Goal: Transaction & Acquisition: Purchase product/service

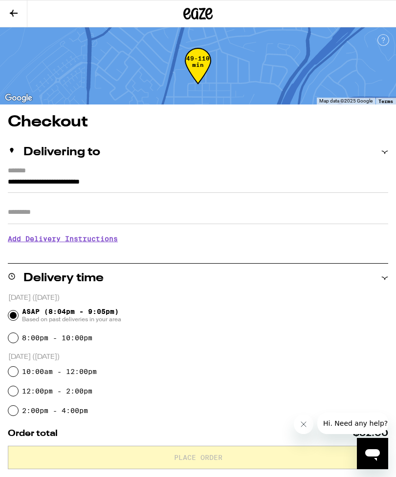
click at [25, 9] on button at bounding box center [13, 13] width 27 height 27
click at [19, 9] on icon at bounding box center [14, 13] width 12 height 12
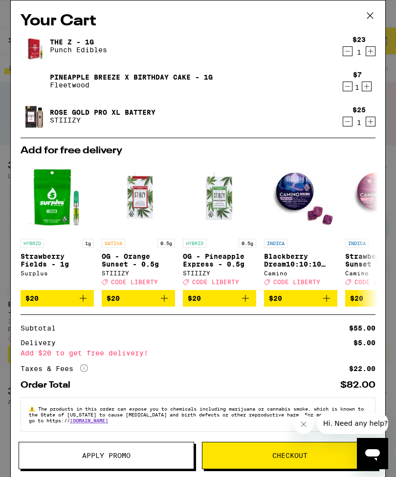
click at [369, 13] on icon at bounding box center [370, 15] width 15 height 15
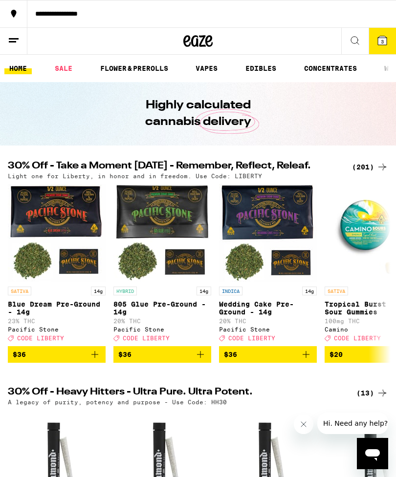
click at [210, 73] on link "VAPES" at bounding box center [207, 69] width 32 height 12
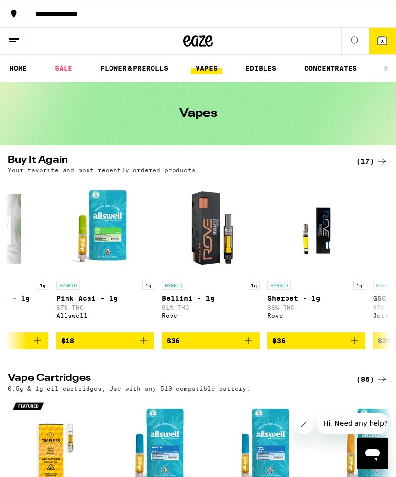
scroll to position [0, 692]
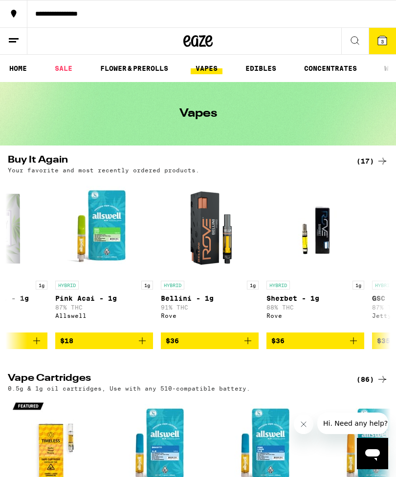
click at [381, 38] on icon at bounding box center [382, 40] width 9 height 9
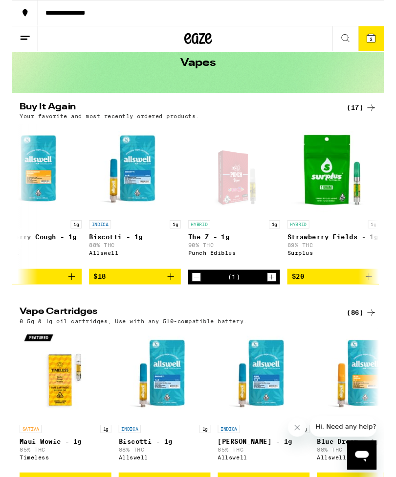
scroll to position [0, 1403]
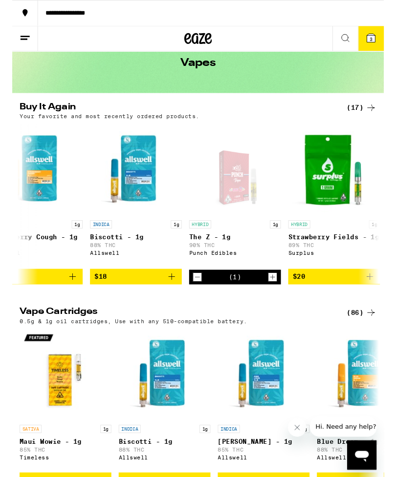
click at [169, 301] on icon "Add to bag" at bounding box center [170, 295] width 12 height 12
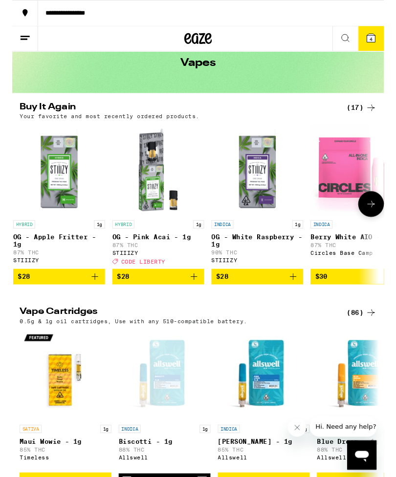
scroll to position [0, 4]
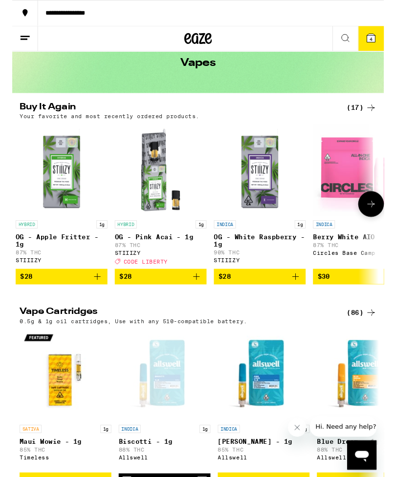
click at [22, 35] on button at bounding box center [13, 41] width 27 height 27
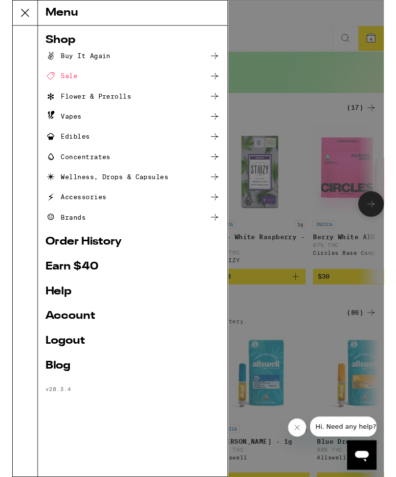
click at [64, 125] on div "Vapes" at bounding box center [54, 124] width 39 height 12
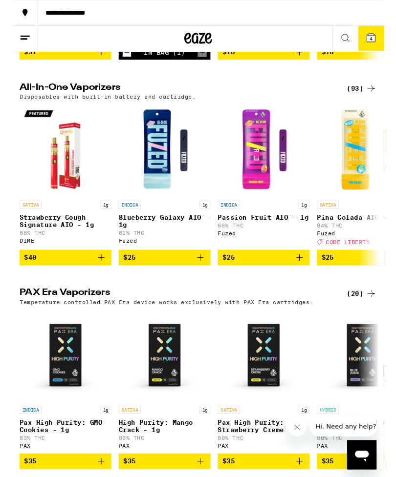
scroll to position [503, 0]
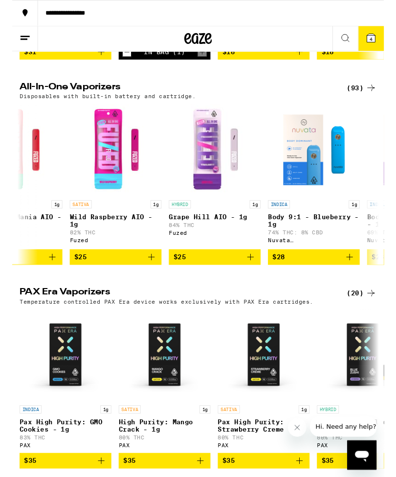
click at [361, 100] on div "(93)" at bounding box center [372, 94] width 32 height 12
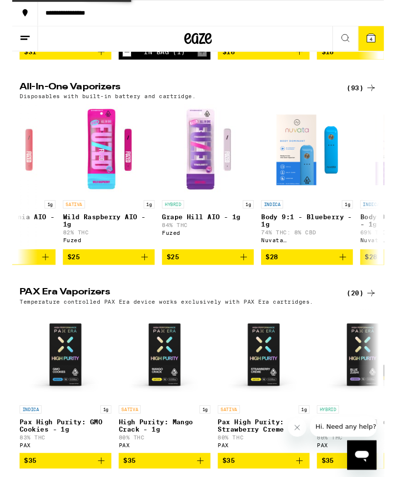
scroll to position [0, 482]
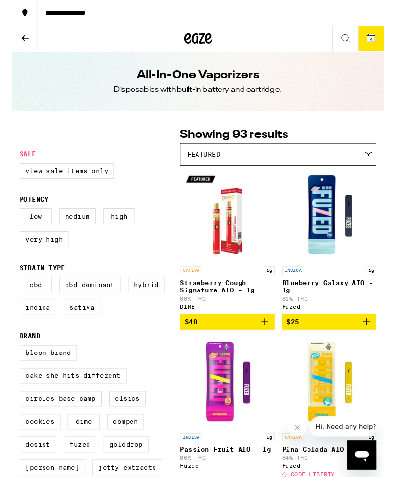
click at [38, 263] on label "Very High" at bounding box center [34, 255] width 52 height 17
click at [10, 224] on input "Very High" at bounding box center [10, 224] width 0 height 0
checkbox input "true"
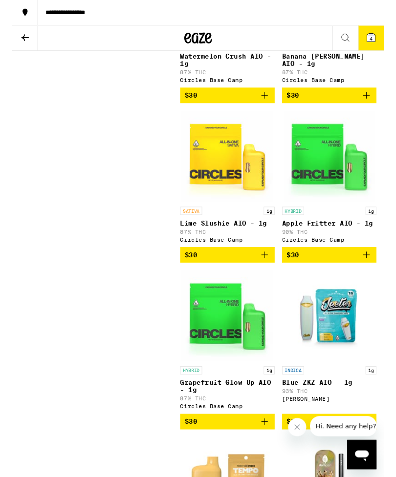
click at [381, 276] on icon "Add to bag" at bounding box center [377, 272] width 7 height 7
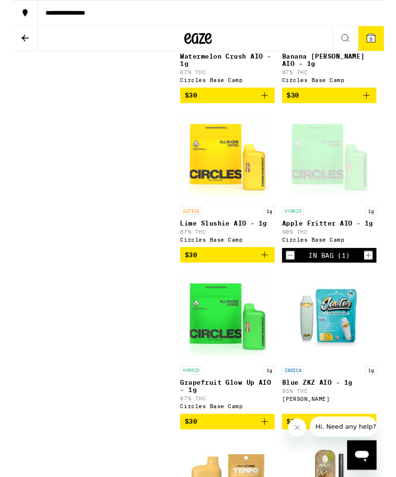
click at [382, 40] on span "5" at bounding box center [382, 42] width 3 height 6
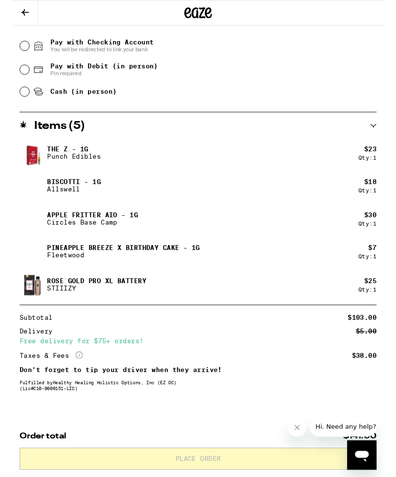
scroll to position [456, 0]
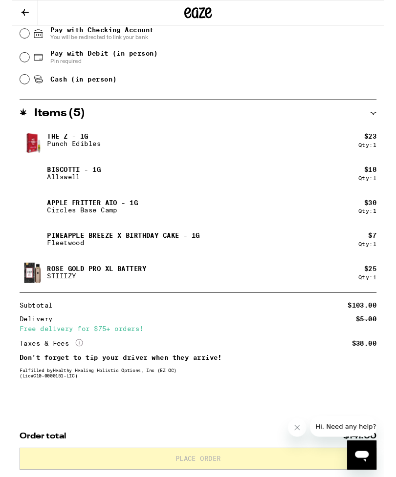
click at [304, 425] on button "Close message from company" at bounding box center [298, 428] width 20 height 20
click at [199, 477] on div "Order total $141.00 Place Order" at bounding box center [198, 481] width 396 height 56
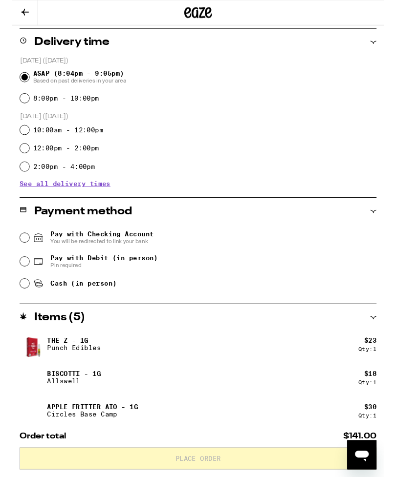
click at [56, 306] on span "Cash (in person)" at bounding box center [76, 303] width 70 height 8
click at [18, 307] on input "Cash (in person)" at bounding box center [13, 303] width 10 height 10
radio input "true"
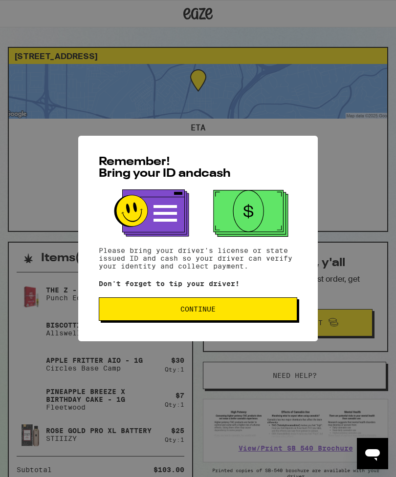
click at [138, 310] on span "Continue" at bounding box center [198, 309] width 182 height 7
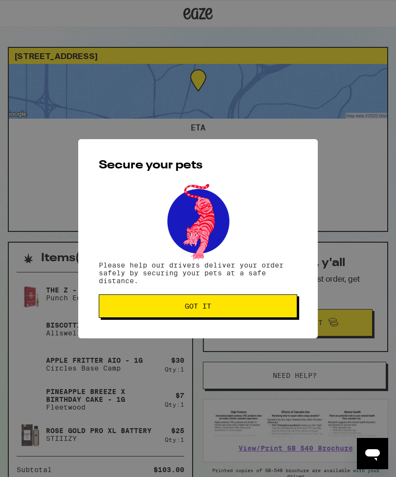
click at [136, 303] on button "Got it" at bounding box center [198, 306] width 198 height 23
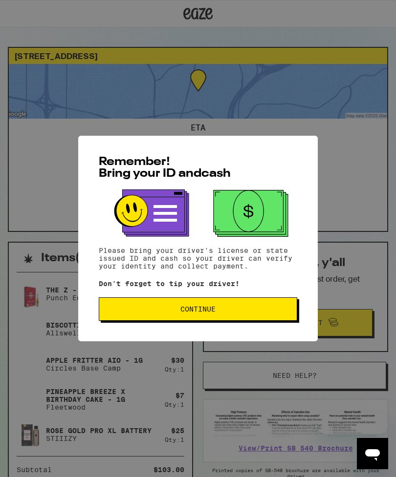
click at [142, 310] on span "Continue" at bounding box center [198, 309] width 182 height 7
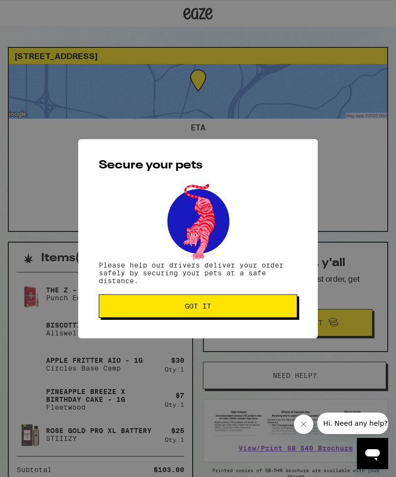
click at [127, 316] on button "Got it" at bounding box center [198, 306] width 198 height 23
